Goal: Complete application form

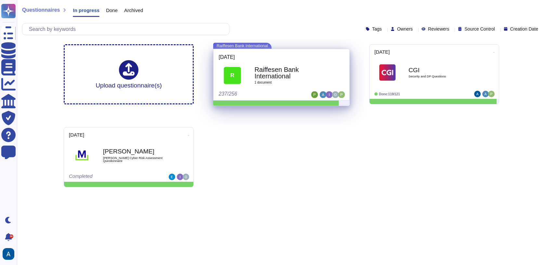
click at [310, 78] on b "Raiffesen Bank International" at bounding box center [289, 72] width 68 height 13
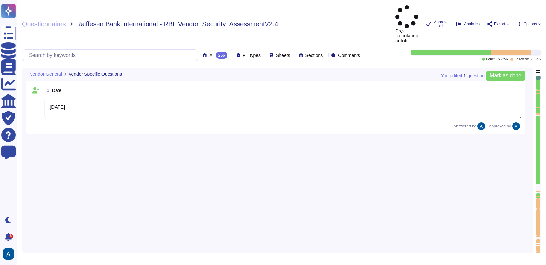
type textarea "[DATE]"
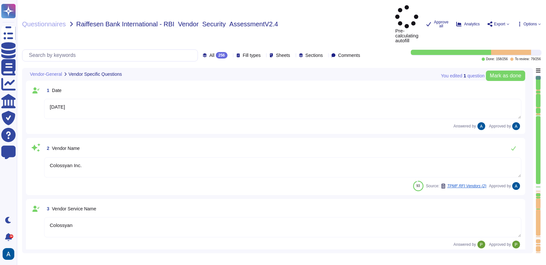
type textarea "Colossyan Inc."
type textarea "Colossyan"
type textarea "Colossyan is a web-based video generation tool with AI human presenters. For th…"
type textarea "[PERSON_NAME]"
type textarea "[EMAIL_ADDRESS][DOMAIN_NAME]"
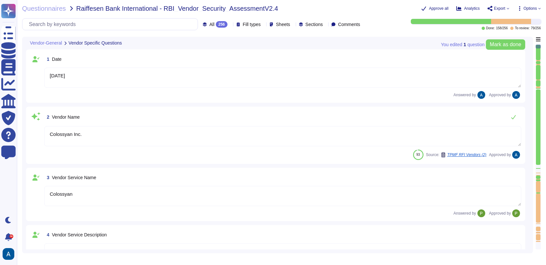
type textarea "447903319015"
click at [539, 174] on div at bounding box center [538, 174] width 5 height 2
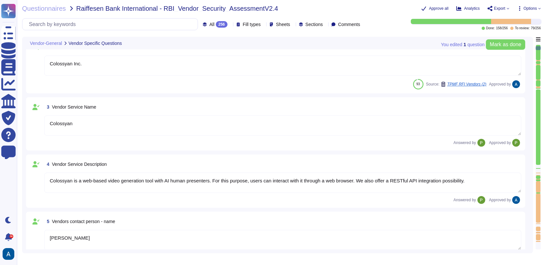
type textarea "Colossyan, Inc [STREET_ADDRESS][US_STATE]"
type textarea "Colossyan has a SOC2 Type II report available for customers or prospects after …"
type textarea "Yes."
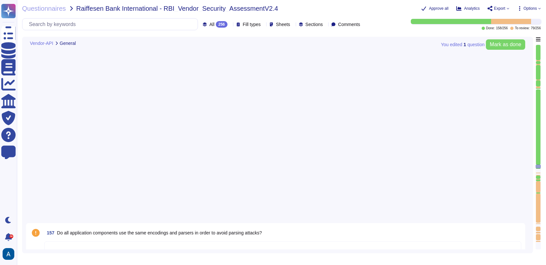
type textarea "Yes"
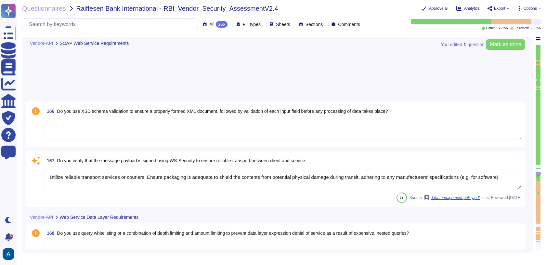
type textarea "Utilize reliable transport services or couriers. Ensure packaging is adequate t…"
type textarea "Colossyan Inc"
type textarea "Yes"
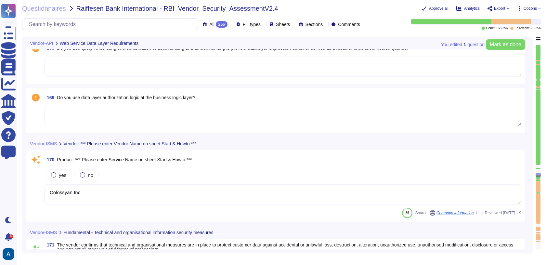
type textarea "Yes, Access is restricted to those with a genuine need-to-know, and the transmi…"
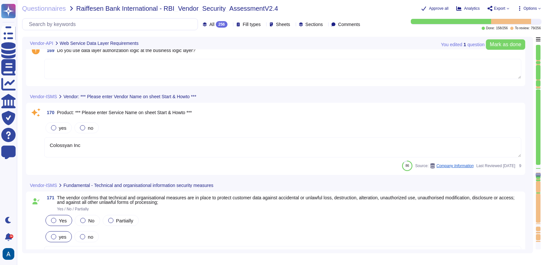
type textarea "Backups are configured to run daily on in-scope systems."
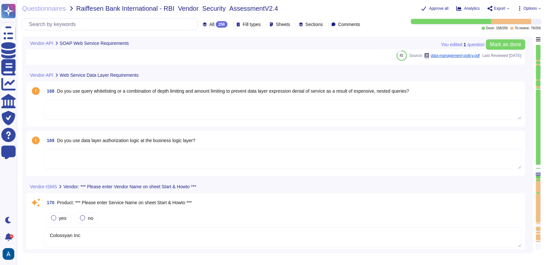
type textarea "Utilize reliable transport services or couriers. Ensure packaging is adequate t…"
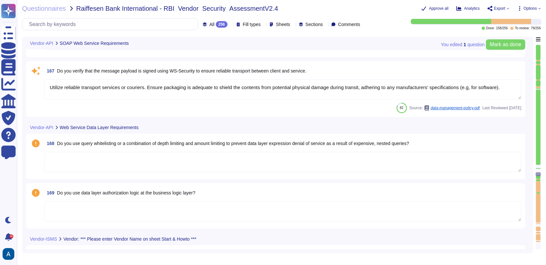
type textarea "Yes, Access is restricted to those with a genuine need-to-know, and the transmi…"
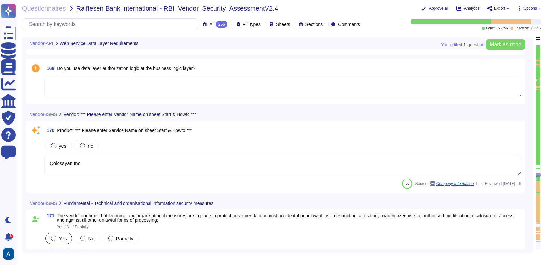
type textarea "Backups are configured to run daily on in-scope systems."
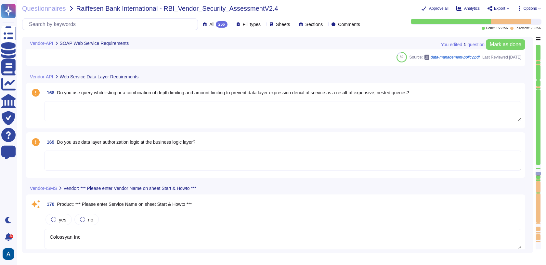
type textarea "Utilize reliable transport services or couriers. Ensure packaging is adequate t…"
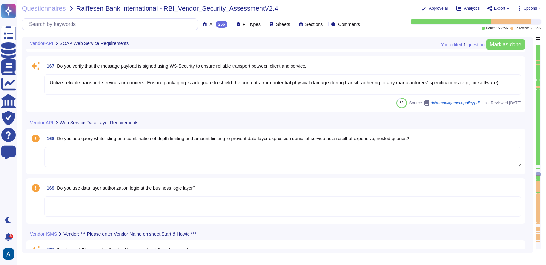
type textarea "Yes, Access is restricted to those with a genuine need-to-know, and the transmi…"
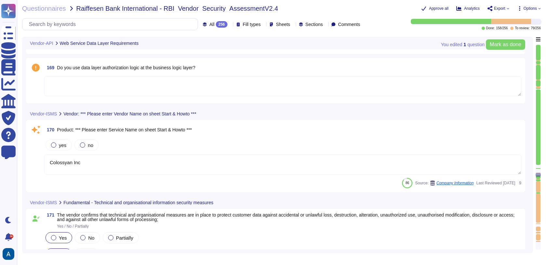
type textarea "Backups are configured to run daily on in-scope systems."
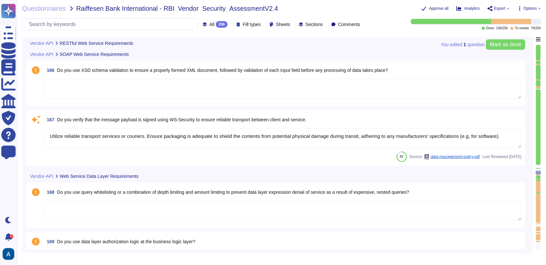
type textarea "Data in transit is protected using TLS 1.3, ensuring secure transmission. The e…"
type textarea "Utilize reliable transport services or couriers. Ensure packaging is adequate t…"
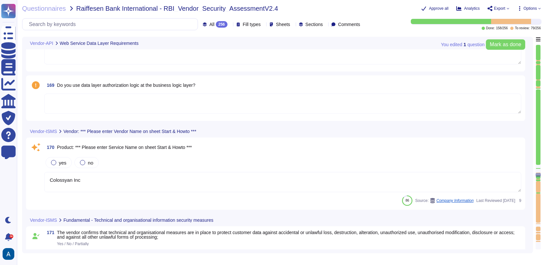
type textarea "Yes"
type textarea "Yes, Access is restricted to those with a genuine need-to-know, and the transmi…"
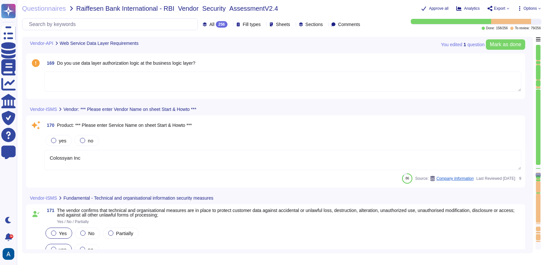
type textarea "Backups are configured to run daily on in-scope systems."
click at [538, 168] on div at bounding box center [538, 168] width 5 height 1
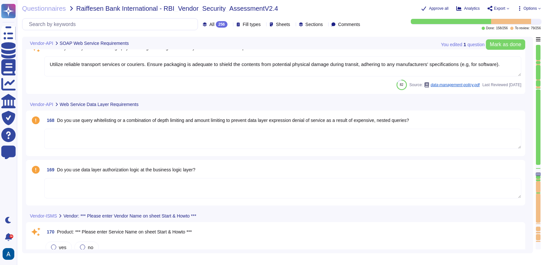
type textarea "Utilize reliable transport services or couriers. Ensure packaging is adequate t…"
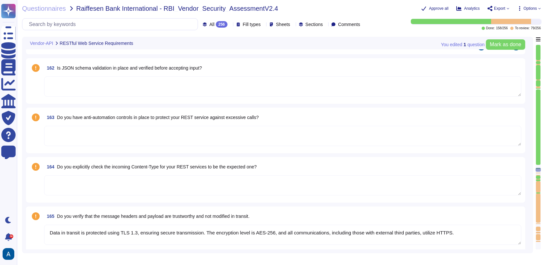
type textarea "Yes"
type textarea "Data in transit is protected using TLS 1.3, ensuring secure transmission. The e…"
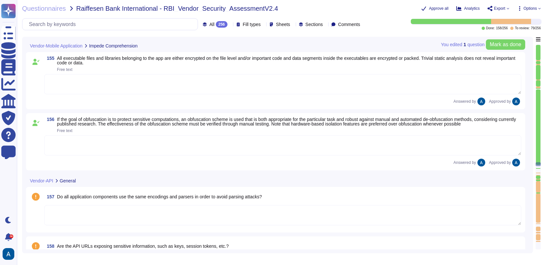
scroll to position [9164, 0]
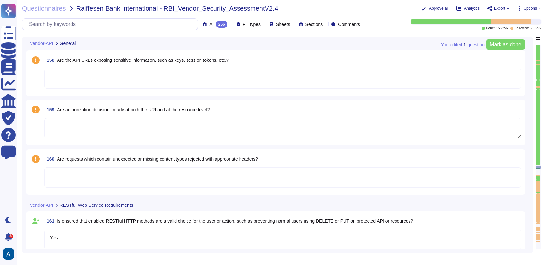
type textarea "Data in transit is protected using TLS 1.3, ensuring secure transmission. The e…"
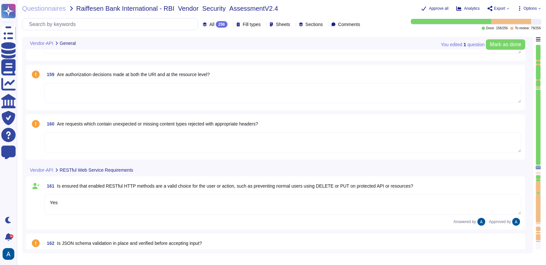
scroll to position [9399, 0]
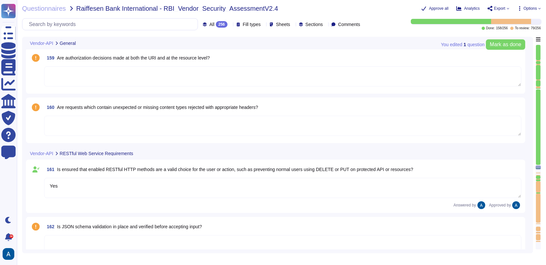
click at [537, 180] on div at bounding box center [538, 180] width 5 height 2
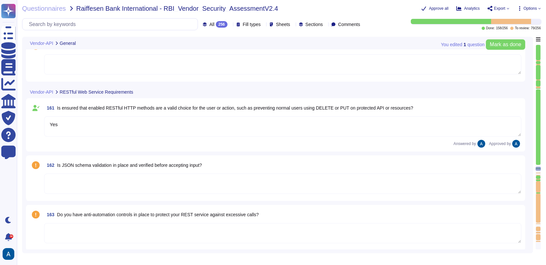
type textarea "Utilize reliable transport services or couriers. Ensure packaging is adequate t…"
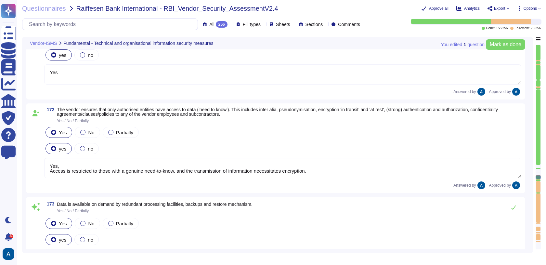
type textarea "Yes"
type textarea "Yes, Access is restricted to those with a genuine need-to-know, and the transmi…"
type textarea "Backups are configured to run daily on in-scope systems."
type textarea "Colossyan has established a Business Continuity Plan (BCP) that includes concre…"
type textarea "Confidential customer data shall be protected in accordance with all contracts …"
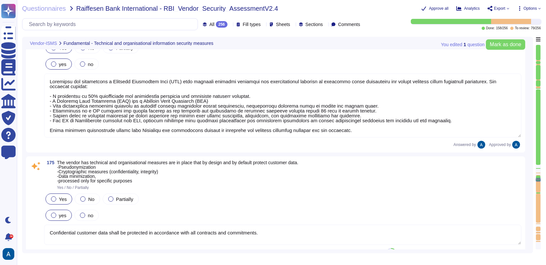
type textarea "Yes"
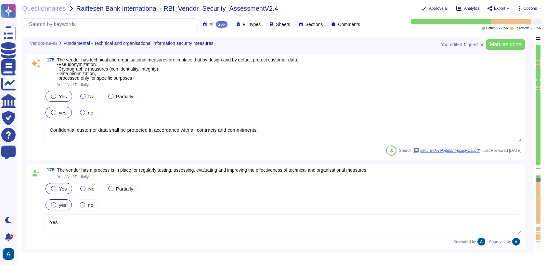
type textarea "Yes, we have a Vendor management process that accounts for clearly defined role…"
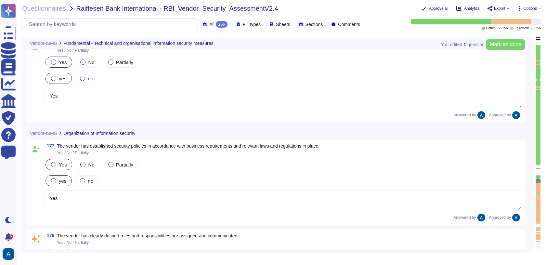
type textarea "Colossyan Inc will therefore ensure that it has in place the means to identify,…"
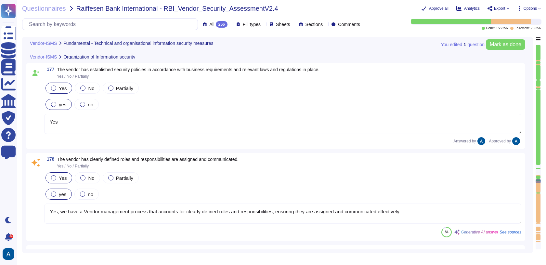
click at [540, 166] on div at bounding box center [538, 166] width 5 height 3
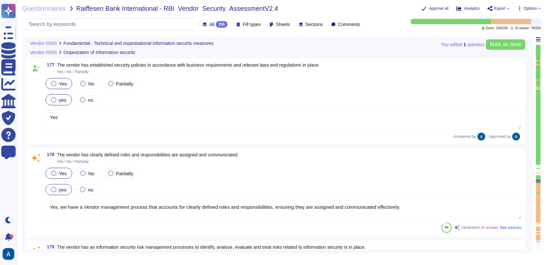
type textarea "Confidential customer data shall be protected in accordance with all contracts …"
type textarea "Yes"
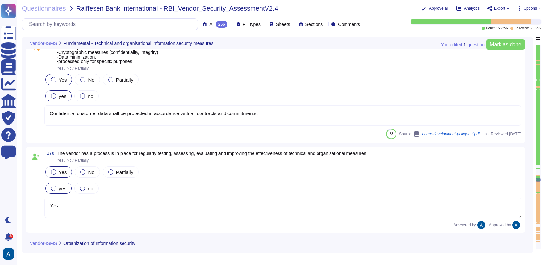
type textarea "Backups are configured to run daily on in-scope systems."
type textarea "Colossyan has established a Business Continuity Plan (BCP) that includes concre…"
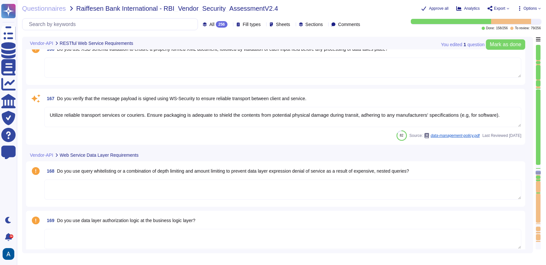
type textarea "Data in transit is protected using TLS 1.3, ensuring secure transmission. The e…"
type textarea "Utilize reliable transport services or couriers. Ensure packaging is adequate t…"
type textarea "Colossyan Inc"
type textarea "Yes"
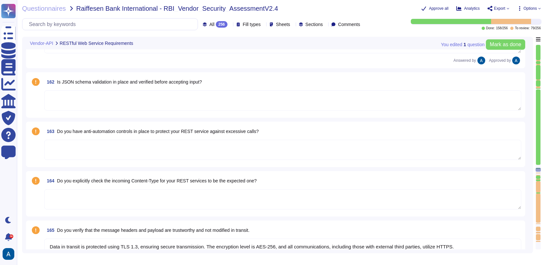
type textarea "Yes"
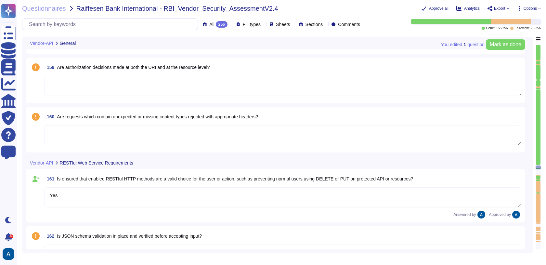
click at [538, 181] on div at bounding box center [538, 187] width 5 height 12
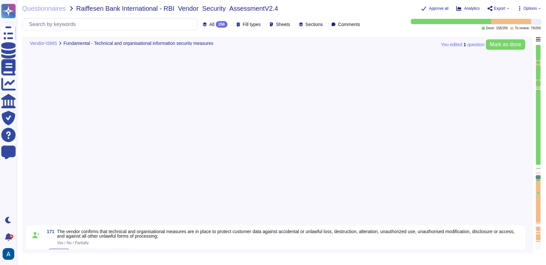
type textarea "Yes"
type textarea "Yes, Access is restricted to those with a genuine need-to-know, and the transmi…"
type textarea "Backups are configured to run daily on in-scope systems."
type textarea "Colossyan has established a Business Continuity Plan (BCP) that includes concre…"
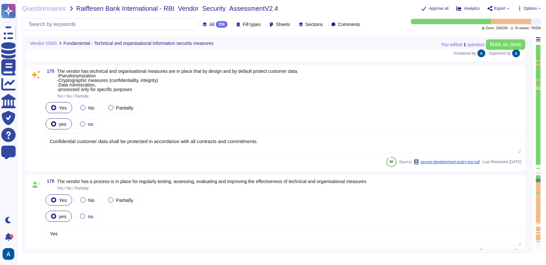
type textarea "Confidential customer data shall be protected in accordance with all contracts …"
type textarea "Yes"
type textarea "Yes, we have a Vendor management process that accounts for clearly defined role…"
type textarea "Colossyan Inc will therefore ensure that it has in place the means to identify,…"
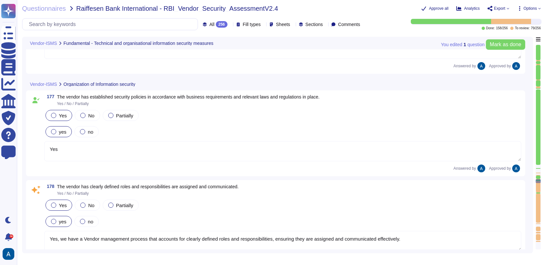
type textarea "Colossyan Inc will therefore ensure that it has in place the means to identify,…"
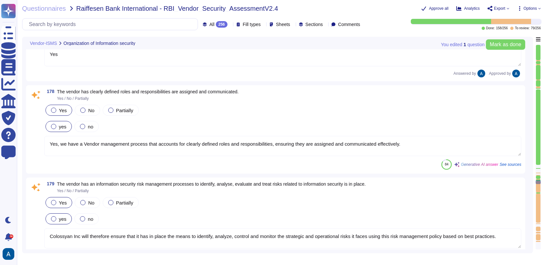
type textarea "Yes, all employees at Colossyan Inc., including those of subcontractors, are re…"
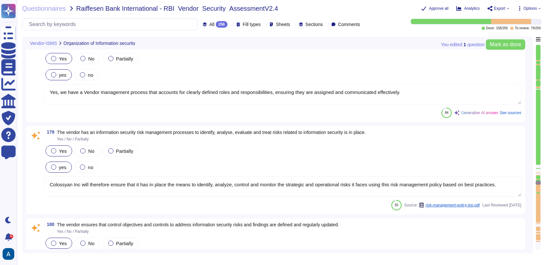
scroll to position [10750, 0]
click at [299, 190] on textarea "Colossyan Inc will therefore ensure that it has in place the means to identify,…" at bounding box center [282, 186] width 477 height 20
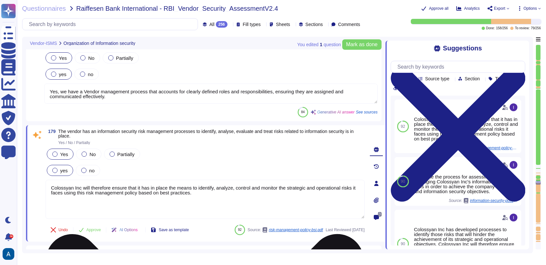
click at [293, 199] on textarea "Colossyan Inc will therefore ensure that it has in place the means to identify,…" at bounding box center [205, 199] width 319 height 39
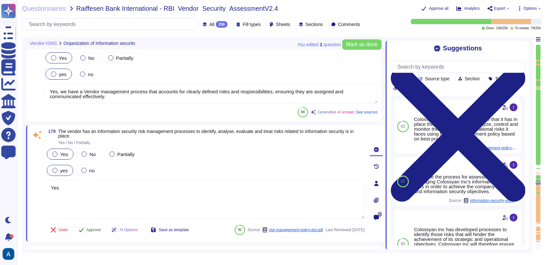
type textarea "Yes"
click at [101, 230] on span "Approve" at bounding box center [93, 230] width 15 height 4
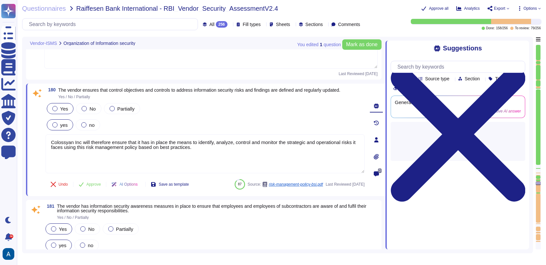
type textarea "The IT Manager & Head of Engineering will measure the compliance to this policy…"
type textarea "Colossyan Inc may decide to accept and monitor the risk at the present time. Th…"
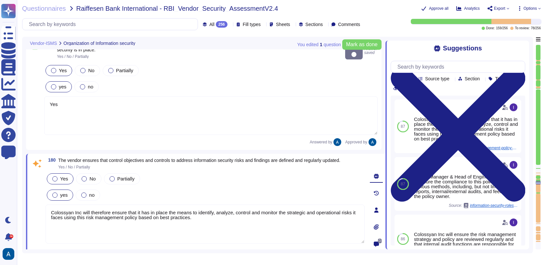
type textarea "Yes"
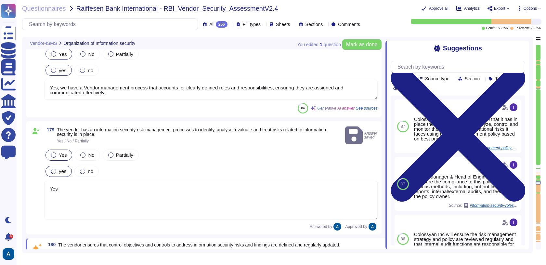
type textarea "The IT Manager & Head of Engineering will measure the compliance to this policy…"
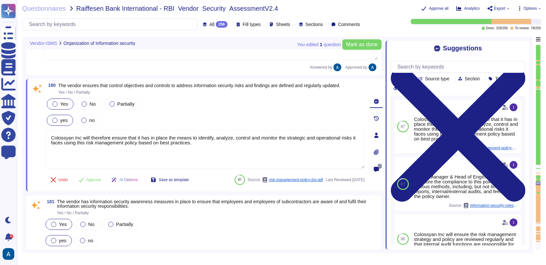
type textarea "Colossyan Inc may decide to accept and monitor the risk at the present time. Th…"
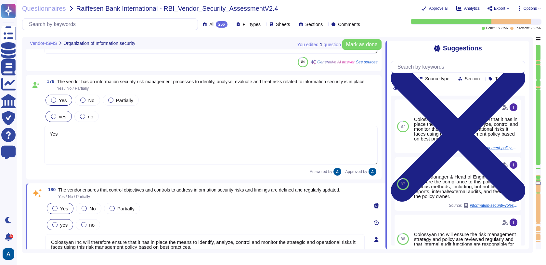
type textarea "Yes"
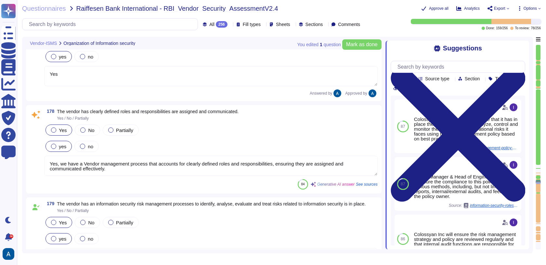
type textarea "Yes, all employees at Colossyan Inc., including those of subcontractors, are re…"
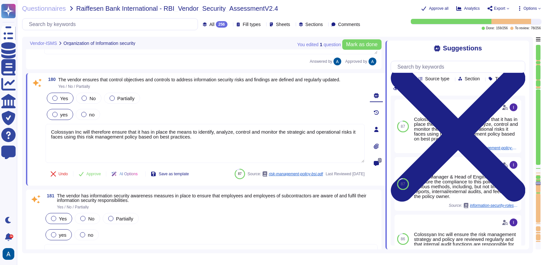
type textarea "The IT Manager & Head of Engineering will measure the compliance to this policy…"
type textarea "Colossyan Inc may decide to accept and monitor the risk at the present time. Th…"
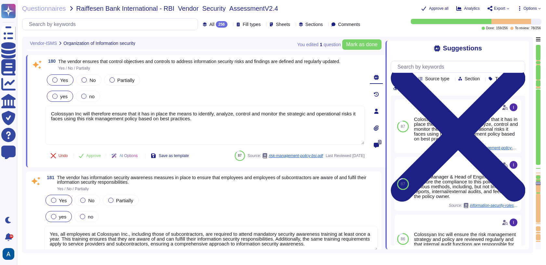
click at [540, 180] on div at bounding box center [538, 180] width 5 height 2
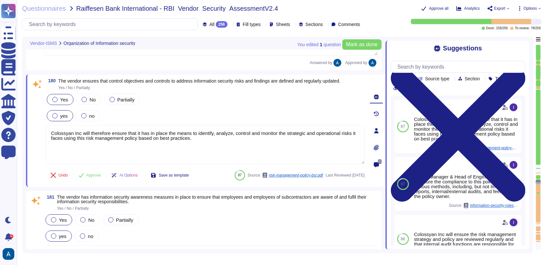
type textarea "Yes"
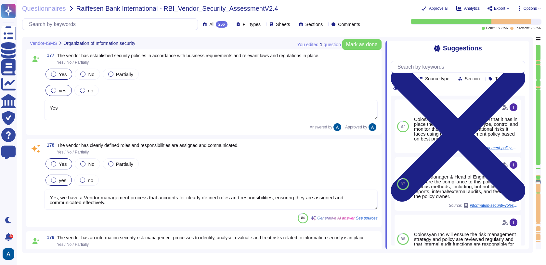
scroll to position [10644, 0]
click at [204, 202] on textarea "Yes, we have a Vendor management process that accounts for clearly defined role…" at bounding box center [211, 200] width 334 height 20
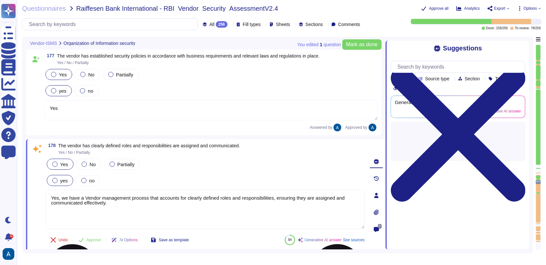
click at [204, 202] on textarea "Yes, we have a Vendor management process that accounts for clearly defined role…" at bounding box center [205, 209] width 319 height 39
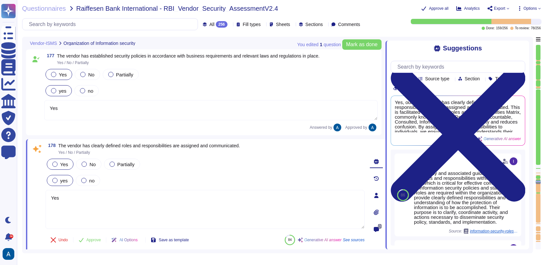
type textarea "Yes"
click at [93, 240] on span "Approve" at bounding box center [93, 240] width 15 height 4
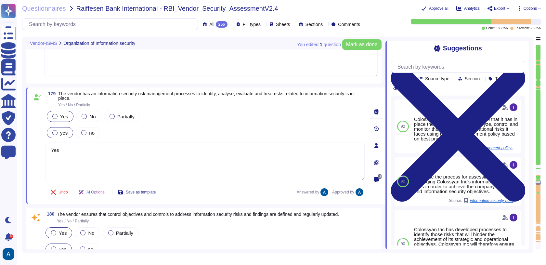
type textarea "Yes, all employees at Colossyan Inc., including those of subcontractors, are re…"
type textarea "The IT Manager & Head of Engineering will measure the compliance to this policy…"
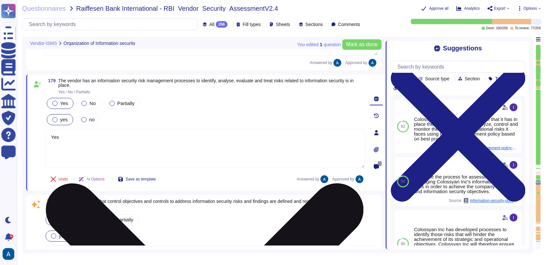
type textarea "The IT Manager & Head of Engineering will measure the compliance to this policy…"
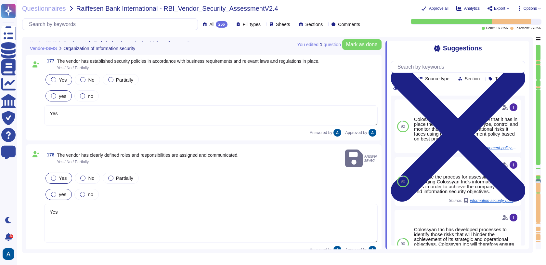
type textarea "Confidential customer data shall be protected in accordance with all contracts …"
type textarea "Yes"
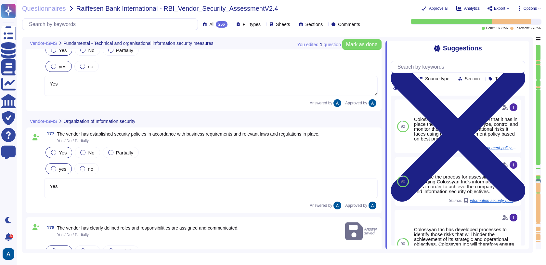
type textarea "Colossyan Inc will therefore ensure that it has in place the means to identify,…"
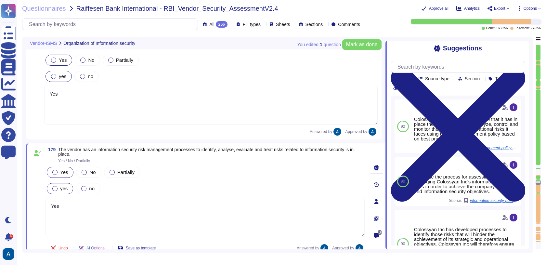
type textarea "Yes, all employees at Colossyan Inc., including those of subcontractors, are re…"
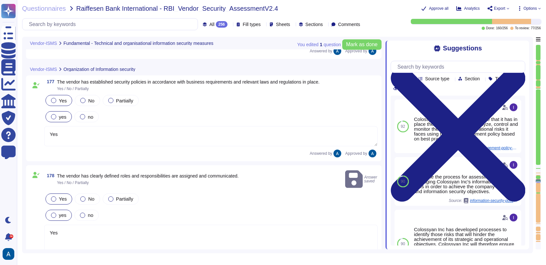
type textarea "Confidential customer data shall be protected in accordance with all contracts …"
type textarea "Yes"
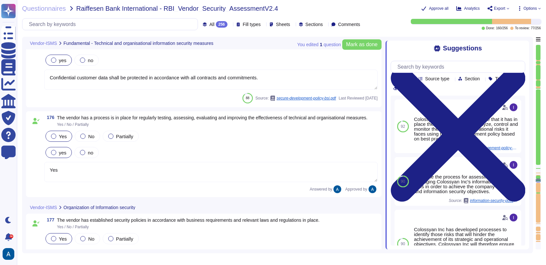
type textarea "Colossyan has established a Business Continuity Plan (BCP) that includes concre…"
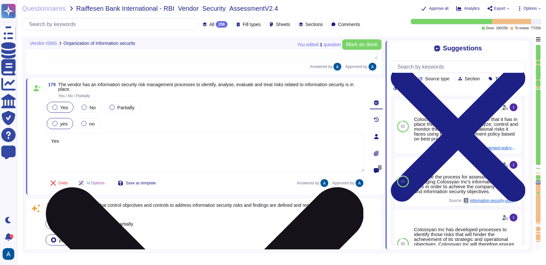
type textarea "Colossyan Inc will therefore ensure that it has in place the means to identify,…"
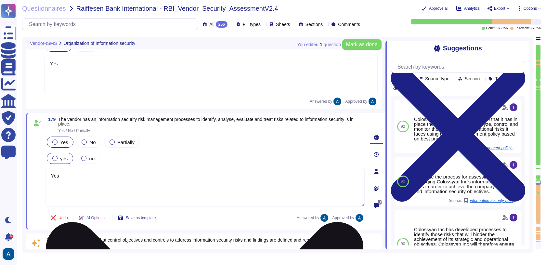
type textarea "Yes, all employees at Colossyan Inc., including those of subcontractors, are re…"
type textarea "The IT Manager & Head of Engineering will measure the compliance to this policy…"
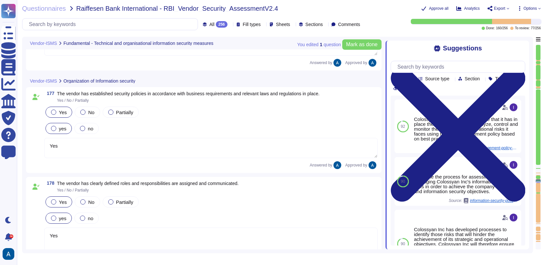
type textarea "Confidential customer data shall be protected in accordance with all contracts …"
type textarea "Yes"
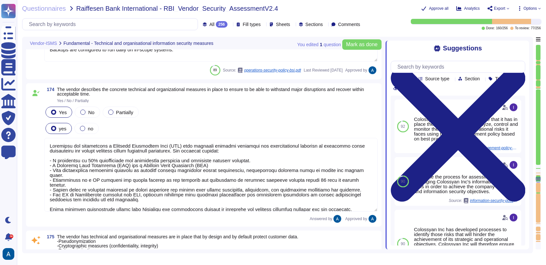
type textarea "Yes, Access is restricted to those with a genuine need-to-know, and the transmi…"
type textarea "Backups are configured to run daily on in-scope systems."
type textarea "Colossyan has established a Business Continuity Plan (BCP) that includes concre…"
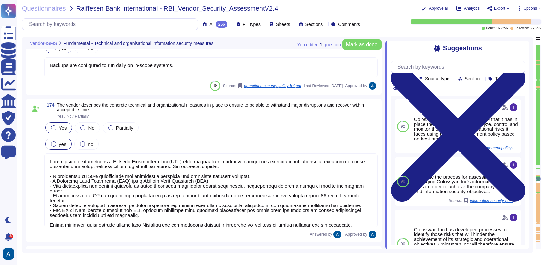
type textarea "Yes"
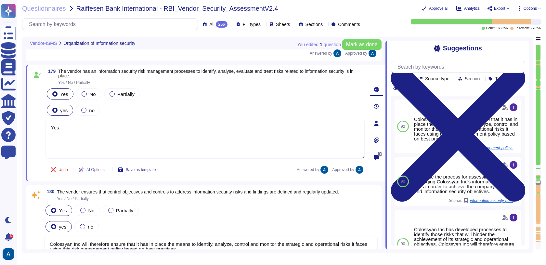
type textarea "Yes"
type textarea "Colossyan Inc will therefore ensure that it has in place the means to identify,…"
type textarea "Yes, all employees at Colossyan Inc., including those of subcontractors, are re…"
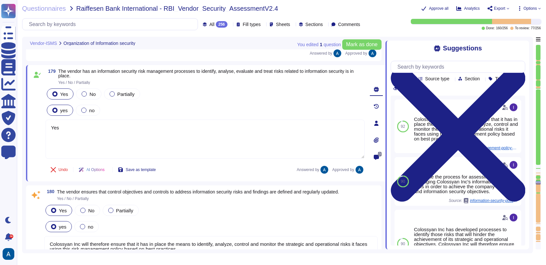
type textarea "The IT Manager & Head of Engineering will measure the compliance to this policy…"
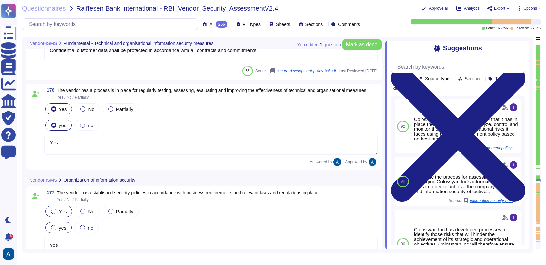
type textarea "Colossyan has established a Business Continuity Plan (BCP) that includes concre…"
type textarea "Confidential customer data shall be protected in accordance with all contracts …"
type textarea "Yes"
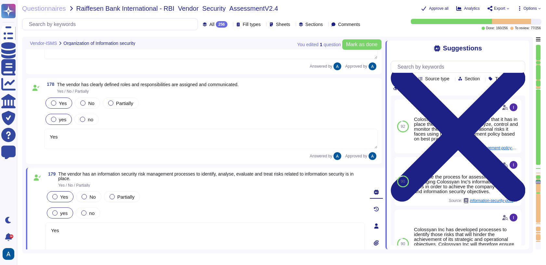
type textarea "Colossyan Inc will therefore ensure that it has in place the means to identify,…"
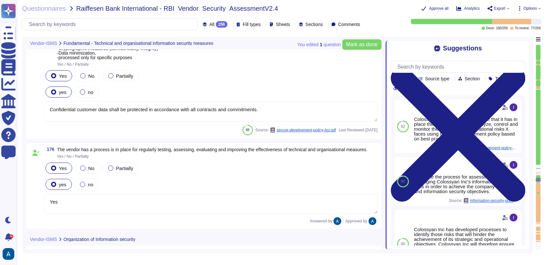
type textarea "Colossyan has established a Business Continuity Plan (BCP) that includes concre…"
type textarea "Confidential customer data shall be protected in accordance with all contracts …"
type textarea "Yes"
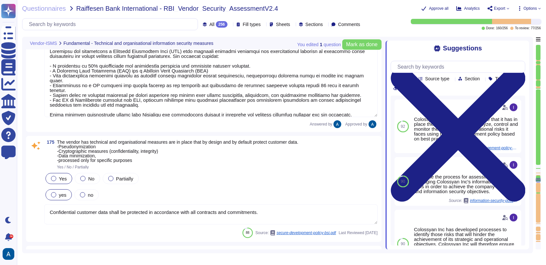
type textarea "Backups are configured to run daily on in-scope systems."
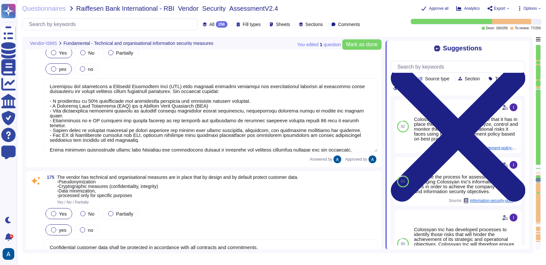
type textarea "Yes, Access is restricted to those with a genuine need-to-know, and the transmi…"
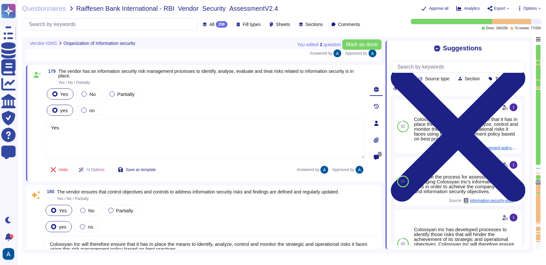
type textarea "Yes"
type textarea "Colossyan Inc will therefore ensure that it has in place the means to identify,…"
type textarea "Yes, all employees at Colossyan Inc., including those of subcontractors, are re…"
type textarea "The IT Manager & Head of Engineering will measure the compliance to this policy…"
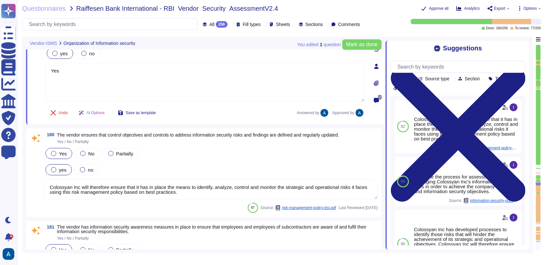
scroll to position [10887, 0]
click at [216, 184] on textarea "Colossyan Inc will therefore ensure that it has in place the means to identify,…" at bounding box center [211, 188] width 334 height 20
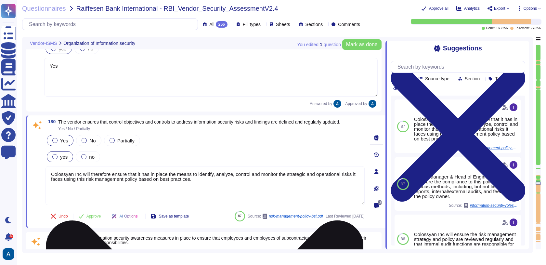
click at [216, 184] on textarea "Colossyan Inc will therefore ensure that it has in place the means to identify,…" at bounding box center [205, 185] width 319 height 39
click at [217, 185] on textarea "Colossyan Inc will therefore ensure that it has in place the means to identify,…" at bounding box center [205, 185] width 319 height 39
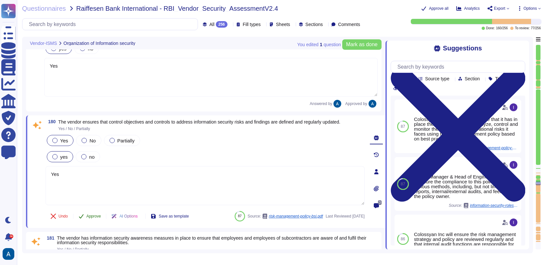
type textarea "Yes"
click at [101, 218] on span "Approve" at bounding box center [93, 216] width 15 height 4
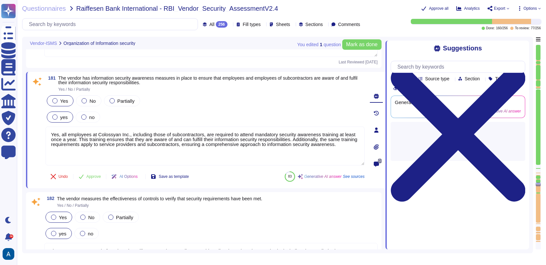
type textarea "Colossyan Inc may decide to accept and monitor the risk at the present time. Th…"
type textarea "Background check policy has been implemented and reviewed at least annually."
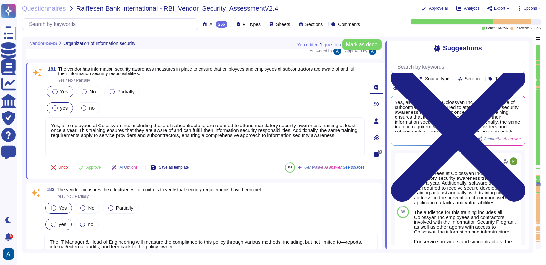
scroll to position [11051, 0]
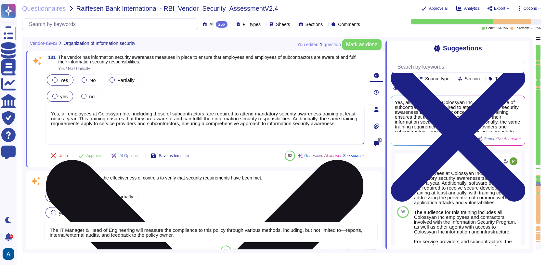
click at [83, 130] on textarea "Yes, all employees at Colossyan Inc., including those of subcontractors, are re…" at bounding box center [205, 125] width 319 height 39
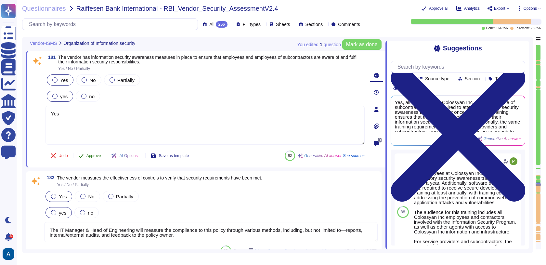
type textarea "Yes"
click at [91, 162] on button "Approve" at bounding box center [89, 155] width 33 height 13
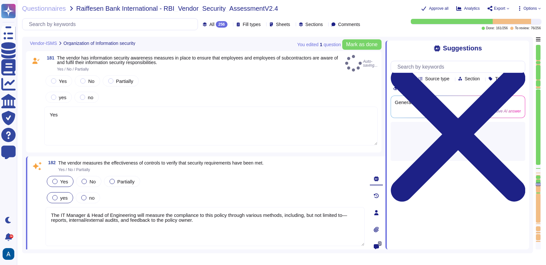
type textarea "Background check policy has been implemented and reviewed at least annually."
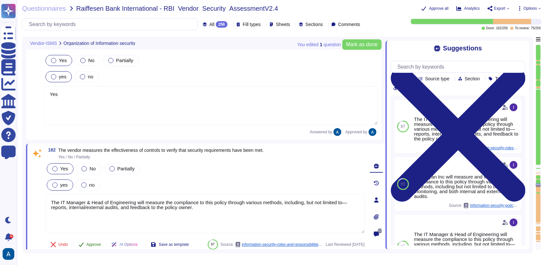
type textarea "Background check policy has been implemented and reviewed at least annually."
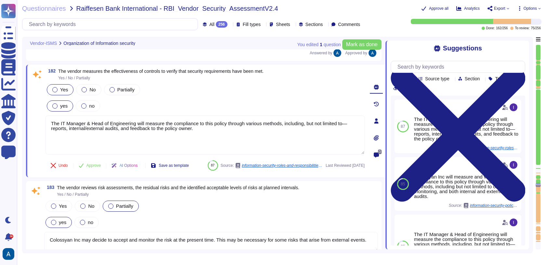
scroll to position [11155, 0]
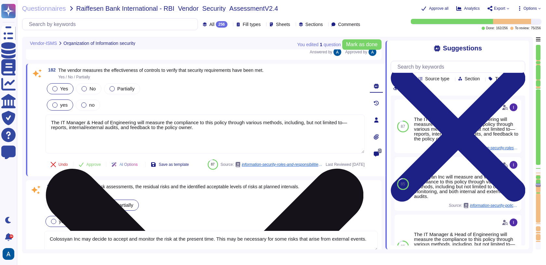
click at [125, 130] on textarea "The IT Manager & Head of Engineering will measure the compliance to this policy…" at bounding box center [205, 133] width 319 height 39
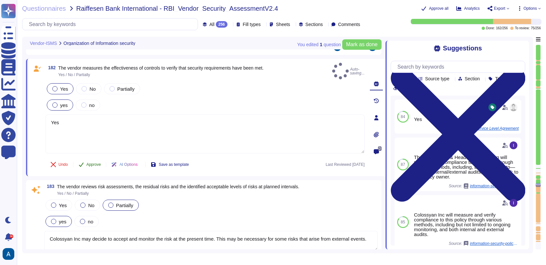
type textarea "Yes"
click at [87, 163] on span "Approve" at bounding box center [93, 165] width 15 height 4
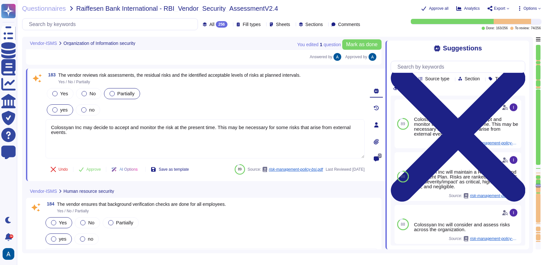
scroll to position [11259, 0]
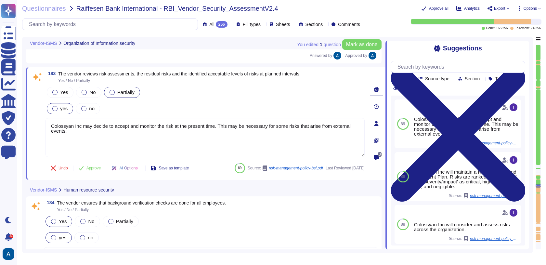
type textarea "We maintain an inventory of assets, including hardware and software, and assign…"
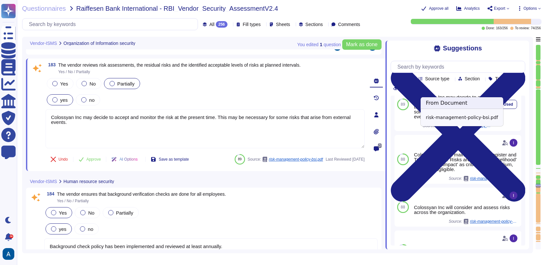
scroll to position [20, 0]
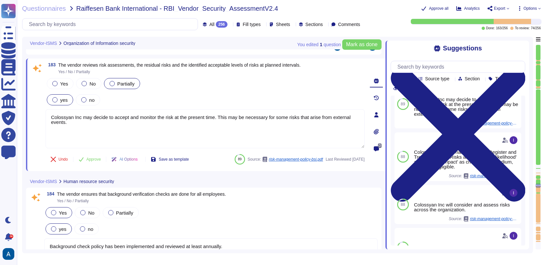
click at [253, 245] on textarea "Background check policy has been implemented and reviewed at least annually." at bounding box center [211, 248] width 334 height 20
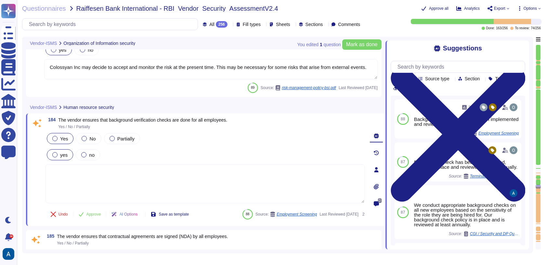
scroll to position [11336, 0]
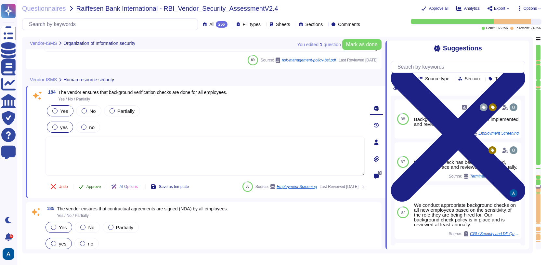
click at [90, 185] on span "Approve" at bounding box center [93, 187] width 15 height 4
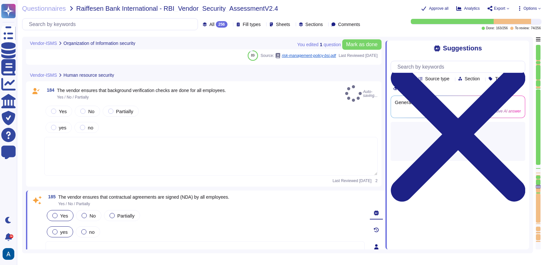
type textarea "We maintain an inventory of assets, including hardware and software, and assign…"
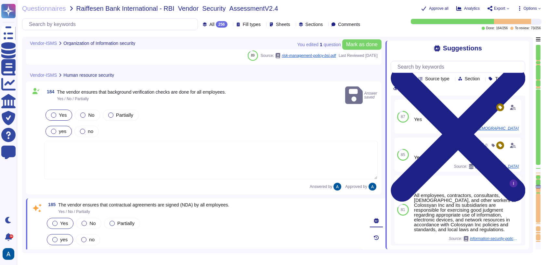
click at [97, 149] on textarea at bounding box center [211, 160] width 334 height 39
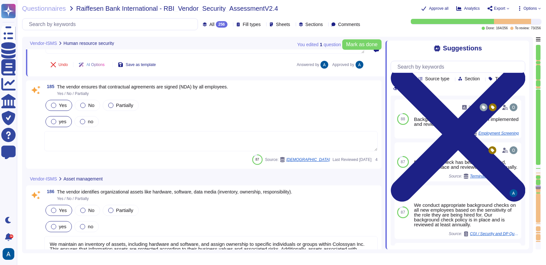
type textarea "Colossyan has implemented two data classifications, each designated by a specif…"
type textarea "Yes, we maintain an inventory of assets, including hardware and software, and a…"
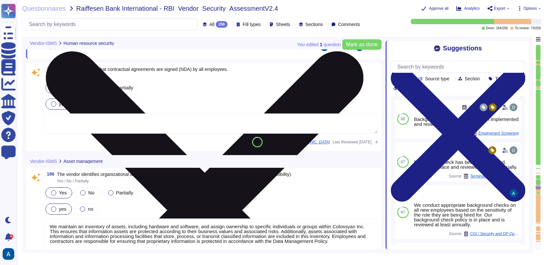
scroll to position [11426, 0]
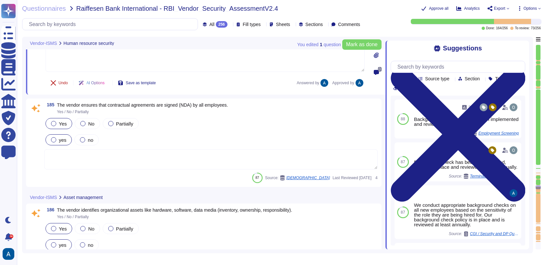
type textarea "Yes"
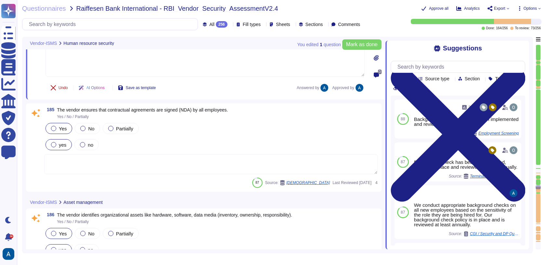
click at [61, 86] on span "Undo" at bounding box center [63, 88] width 9 height 4
click at [62, 86] on span "Done" at bounding box center [63, 88] width 9 height 4
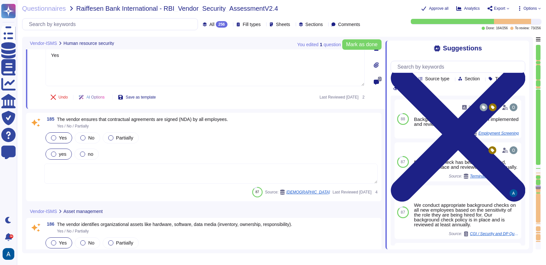
scroll to position [11423, 0]
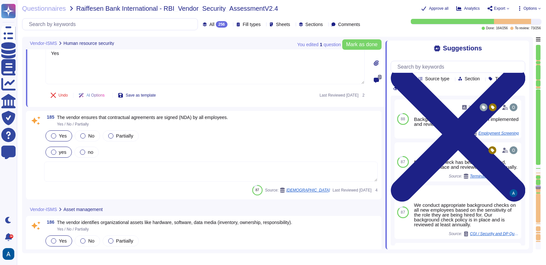
click at [128, 162] on textarea at bounding box center [211, 172] width 334 height 20
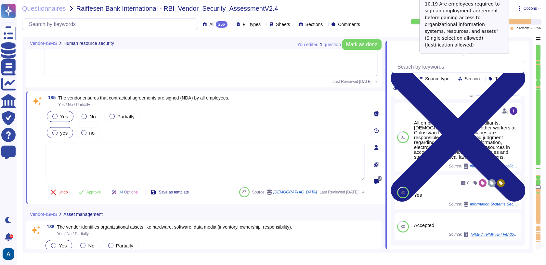
scroll to position [79, 0]
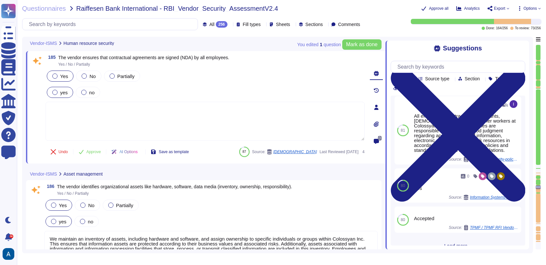
type textarea "Yes, we maintain an inventory of assets, including hardware and software, and a…"
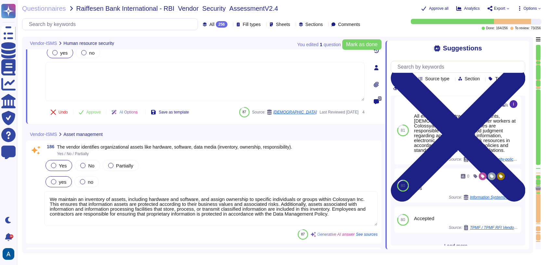
scroll to position [11503, 0]
click at [251, 213] on textarea "We maintain an inventory of assets, including hardware and software, and assign…" at bounding box center [211, 208] width 334 height 35
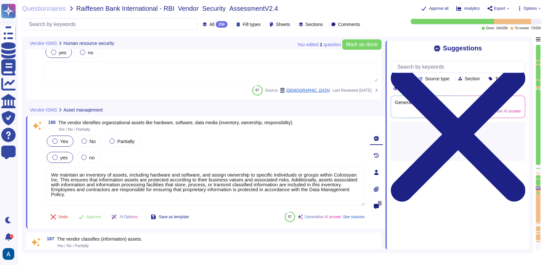
scroll to position [0, 0]
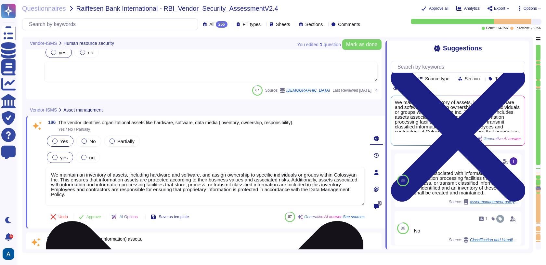
click at [255, 194] on textarea "We maintain an inventory of assets, including hardware and software, and assign…" at bounding box center [205, 186] width 319 height 39
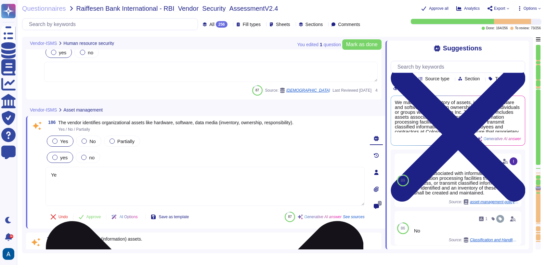
type textarea "Yes"
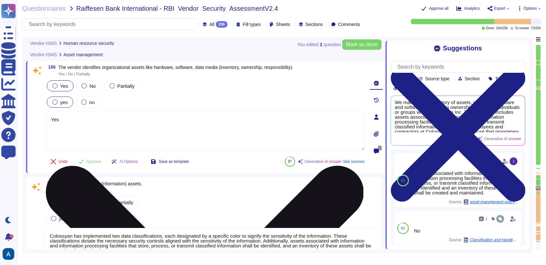
scroll to position [11560, 0]
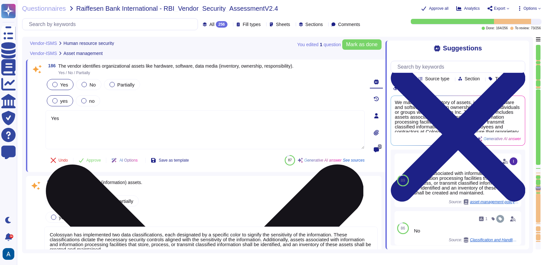
type textarea "The vendor has established identity and access management policies and procedur…"
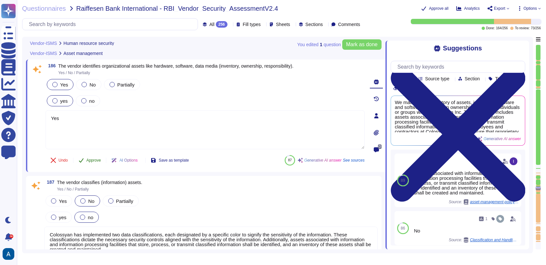
type textarea "Yes"
click at [97, 158] on span "Approve" at bounding box center [93, 160] width 15 height 4
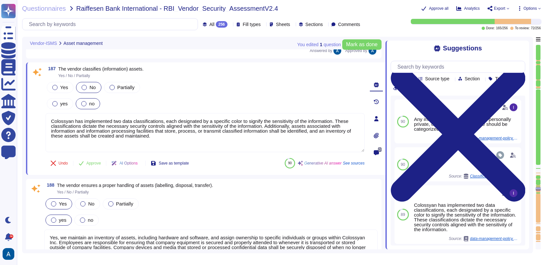
type textarea "The vendor has established identity and access management policies and procedur…"
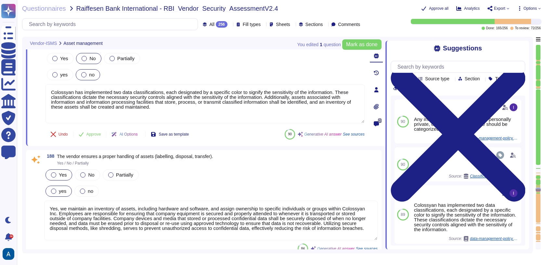
type textarea "Colossyan Inc has implemented several measures for the management of privileged…"
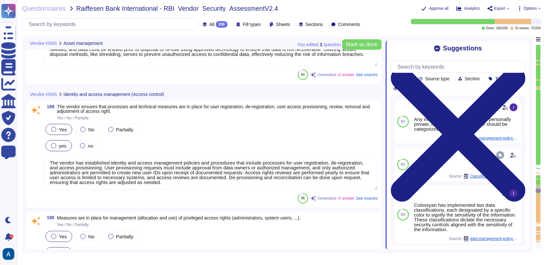
scroll to position [0, 0]
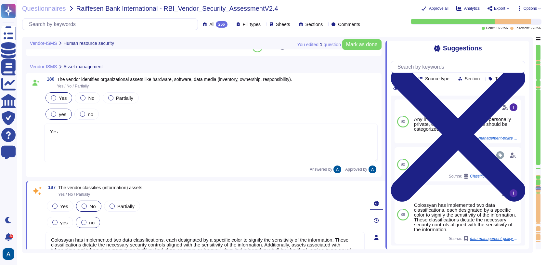
type textarea "Yes"
type textarea "The vendor has established identity and access management policies and procedur…"
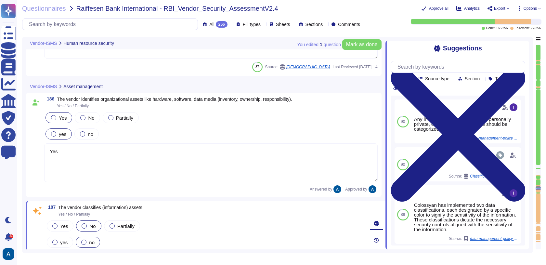
click at [540, 181] on div at bounding box center [538, 182] width 5 height 6
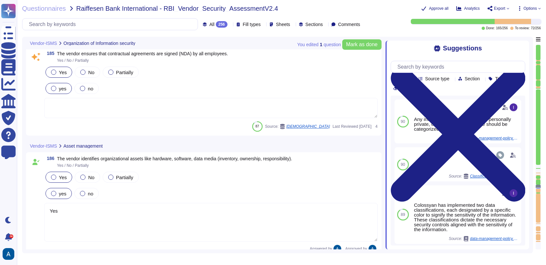
type textarea "Yes"
type textarea "Colossyan Inc may decide to accept and monitor the risk at the present time. Th…"
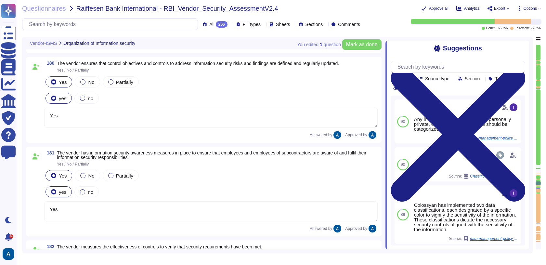
type textarea "Yes"
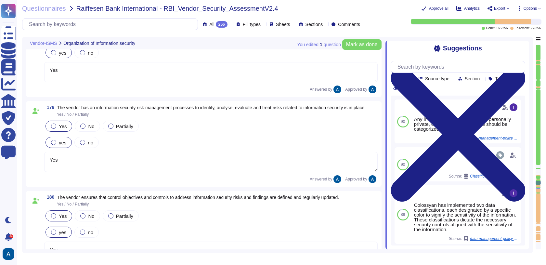
type textarea "Yes"
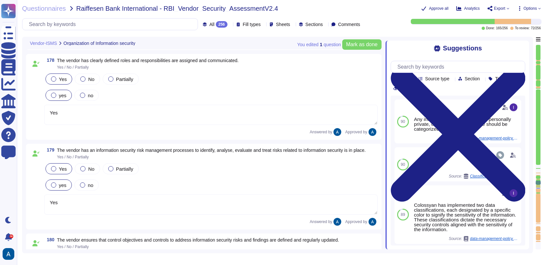
type textarea "Yes"
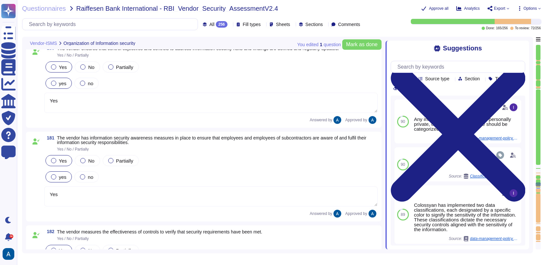
type textarea "Colossyan Inc may decide to accept and monitor the risk at the present time. Th…"
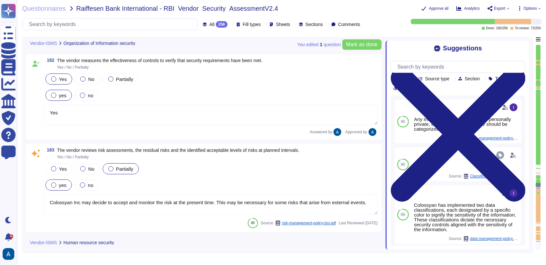
type textarea "Yes"
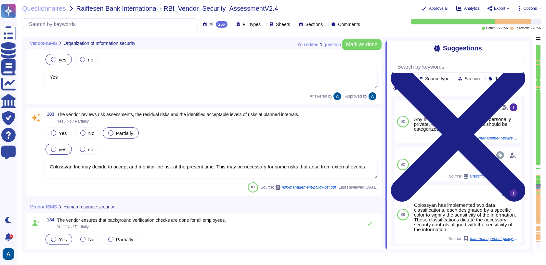
type textarea "Yes"
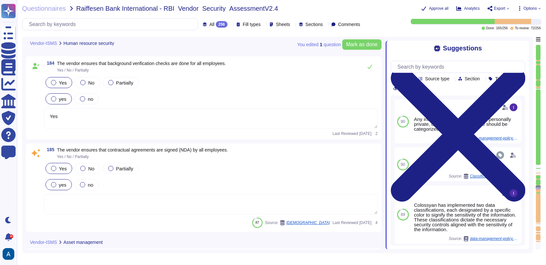
type textarea "Colossyan has implemented two data classifications, each designated by a specif…"
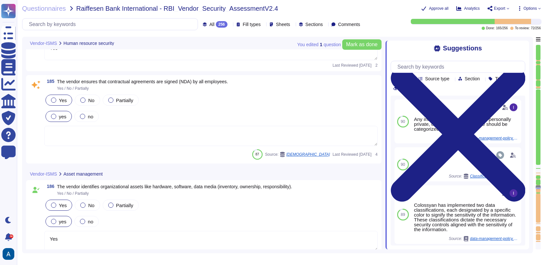
type textarea "Yes, we maintain an inventory of assets, including hardware and software, and a…"
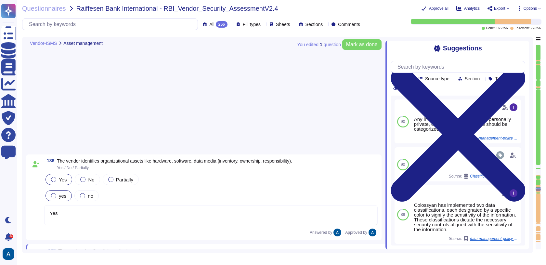
type textarea "The vendor has established identity and access management policies and procedur…"
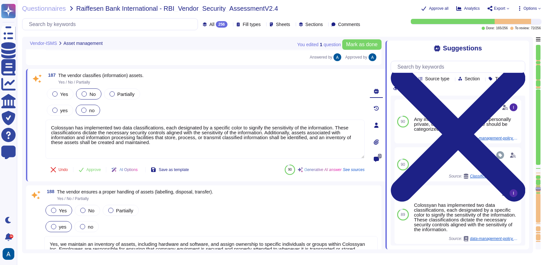
scroll to position [11538, 0]
click at [540, 163] on div at bounding box center [538, 126] width 5 height 75
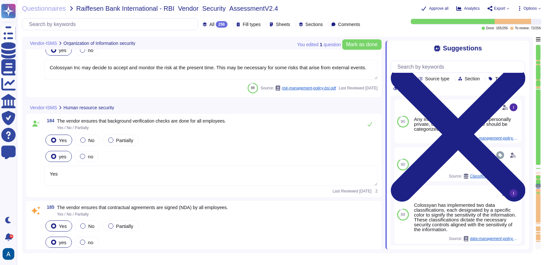
type textarea "Yes"
type textarea "Colossyan Inc may decide to accept and monitor the risk at the present time. Th…"
type textarea "Yes"
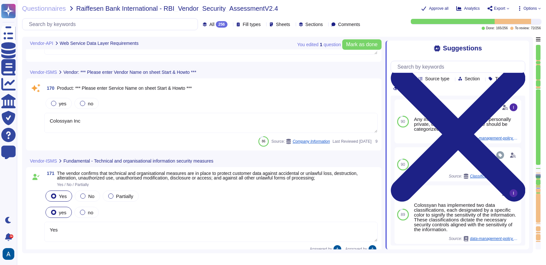
type textarea "Colossyan Inc"
type textarea "Yes"
type textarea "Yes, Access is restricted to those with a genuine need-to-know, and the transmi…"
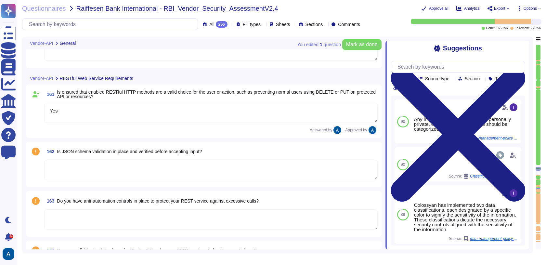
type textarea "Yes"
type textarea "Data in transit is protected using TLS 1.3, ensuring secure transmission. The e…"
type textarea "Utilize reliable transport services or couriers. Ensure packaging is adequate t…"
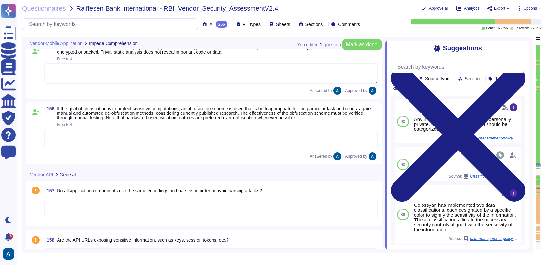
scroll to position [9167, 0]
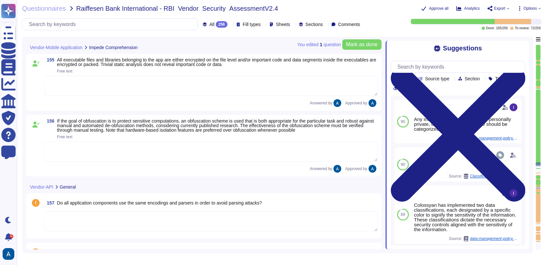
click at [539, 182] on div at bounding box center [538, 182] width 5 height 6
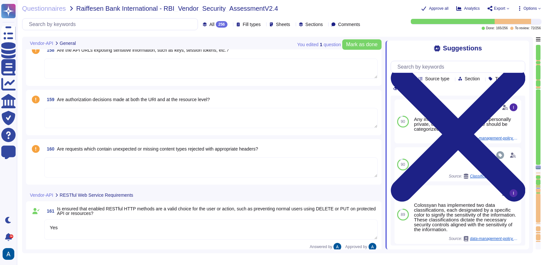
type textarea "Data in transit is protected using TLS 1.3, ensuring secure transmission. The e…"
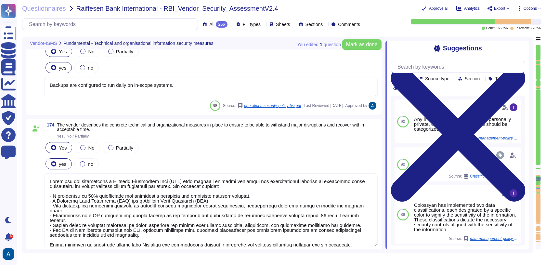
type textarea "Yes, Access is restricted to those with a genuine need-to-know, and the transmi…"
type textarea "Backups are configured to run daily on in-scope systems."
type textarea "Colossyan has established a Business Continuity Plan (BCP) that includes concre…"
type textarea "Confidential customer data shall be protected in accordance with all contracts …"
type textarea "Yes"
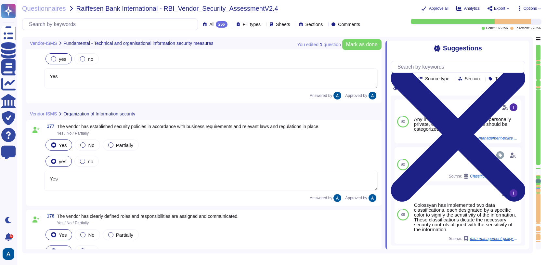
type textarea "Yes"
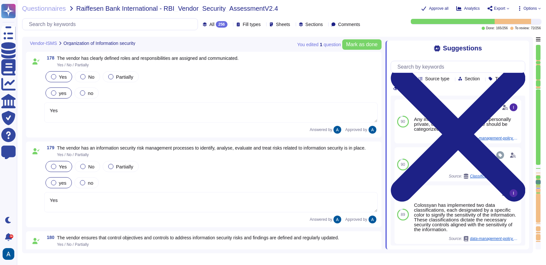
type textarea "Yes"
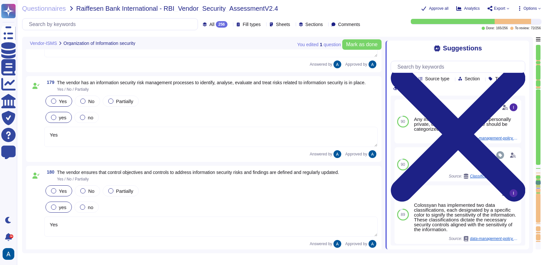
type textarea "Yes"
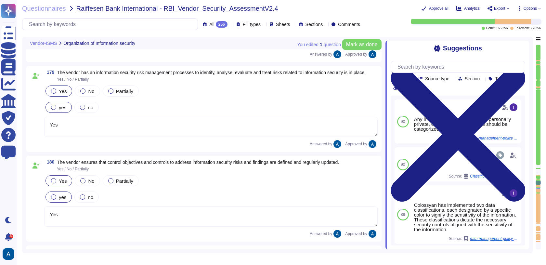
scroll to position [10836, 0]
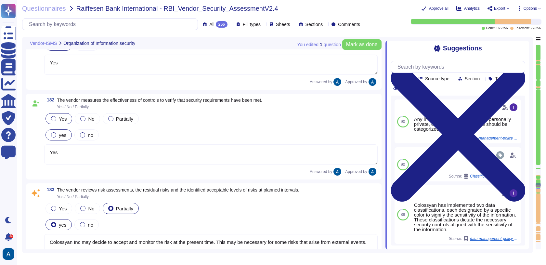
type textarea "Colossyan Inc may decide to accept and monitor the risk at the present time. Th…"
type textarea "Yes"
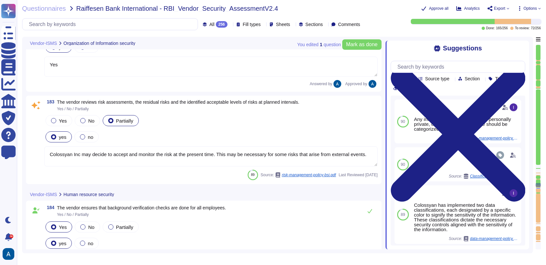
scroll to position [0, 0]
type textarea "Yes"
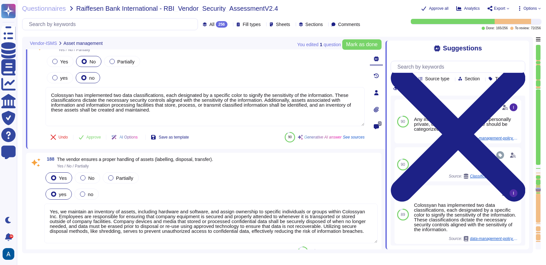
type textarea "Colossyan has implemented two data classifications, each designated by a specif…"
type textarea "Yes, we maintain an inventory of assets, including hardware and software, and a…"
type textarea "The vendor has established identity and access management policies and procedur…"
type textarea "Colossyan Inc has implemented several measures for the management of privileged…"
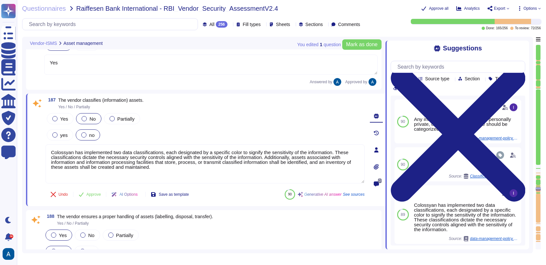
scroll to position [11513, 0]
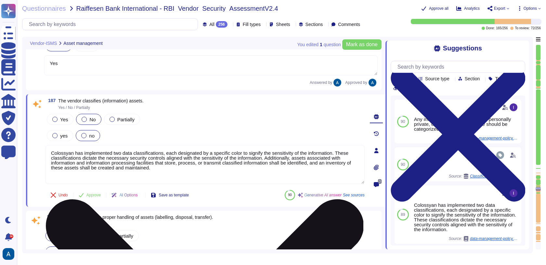
click at [300, 163] on textarea "Colossyan has implemented two data classifications, each designated by a specif…" at bounding box center [205, 164] width 319 height 39
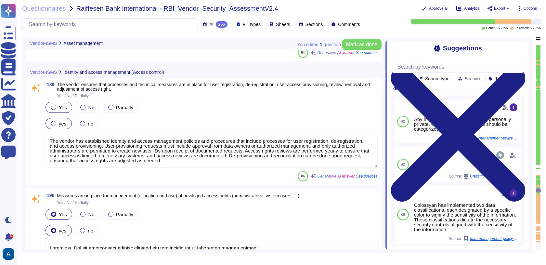
type textarea "Colossyan Inc has implemented several measures for the management of privileged…"
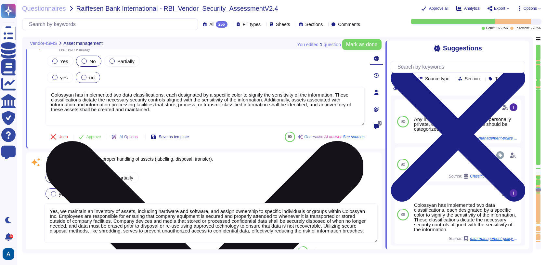
scroll to position [11581, 0]
type textarea "Colossyan Inc has implemented several measures for the management of privileged…"
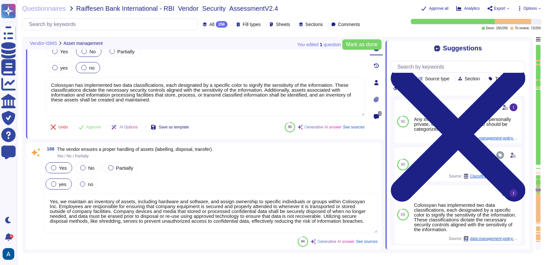
click at [256, 213] on textarea "Yes, we maintain an inventory of assets, including hardware and software, and a…" at bounding box center [211, 213] width 334 height 40
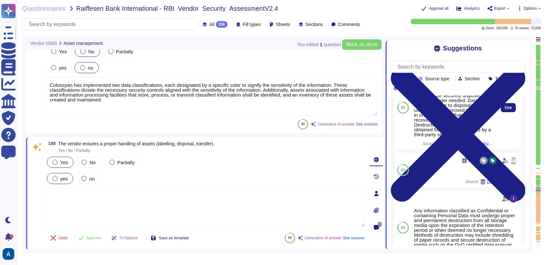
scroll to position [84, 0]
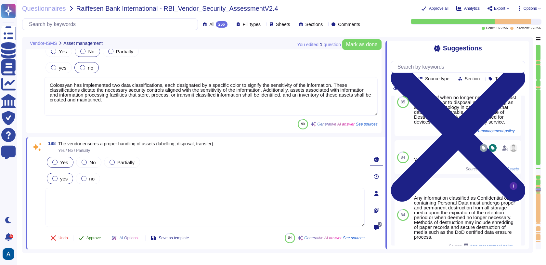
click at [99, 236] on span "Approve" at bounding box center [93, 238] width 15 height 4
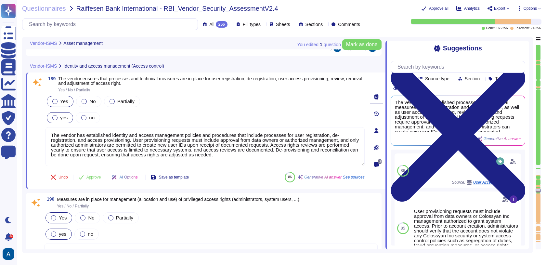
scroll to position [11775, 0]
